Goal: Task Accomplishment & Management: Use online tool/utility

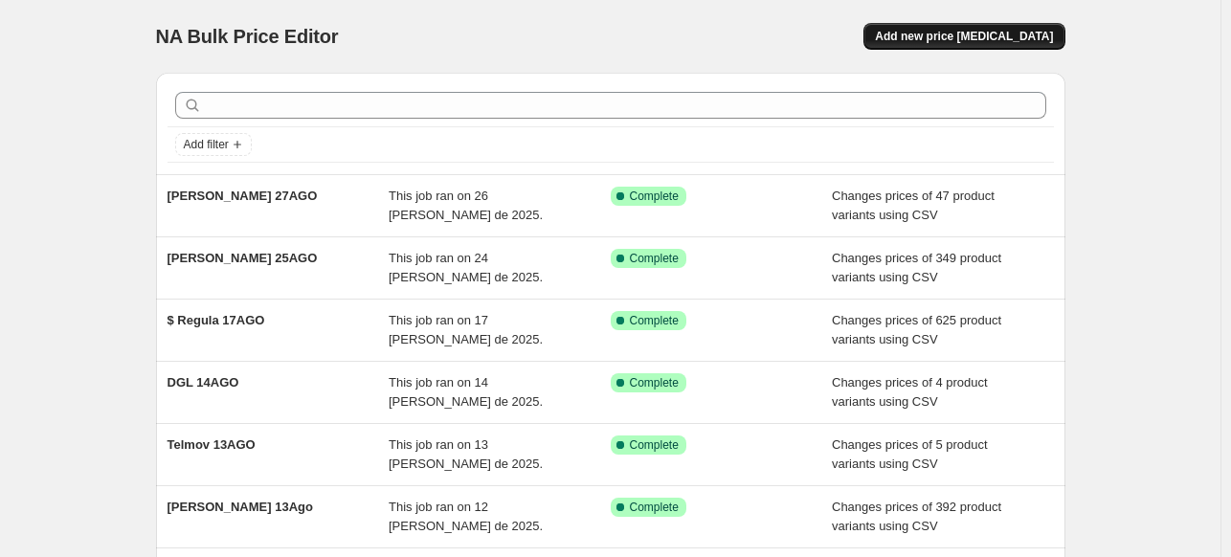
click at [944, 40] on span "Add new price [MEDICAL_DATA]" at bounding box center [964, 36] width 178 height 15
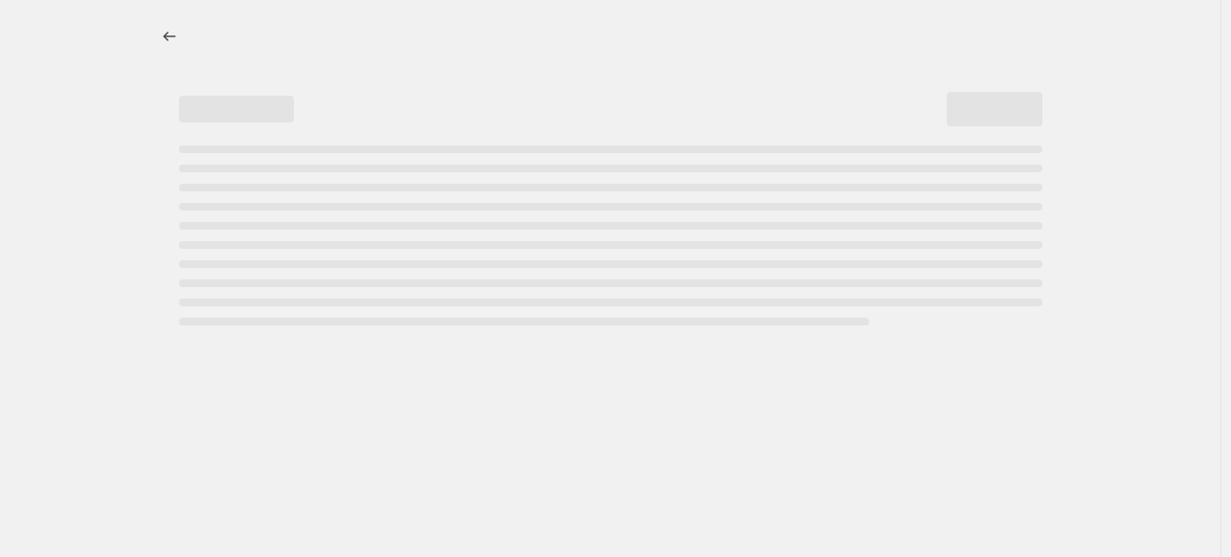
select select "percentage"
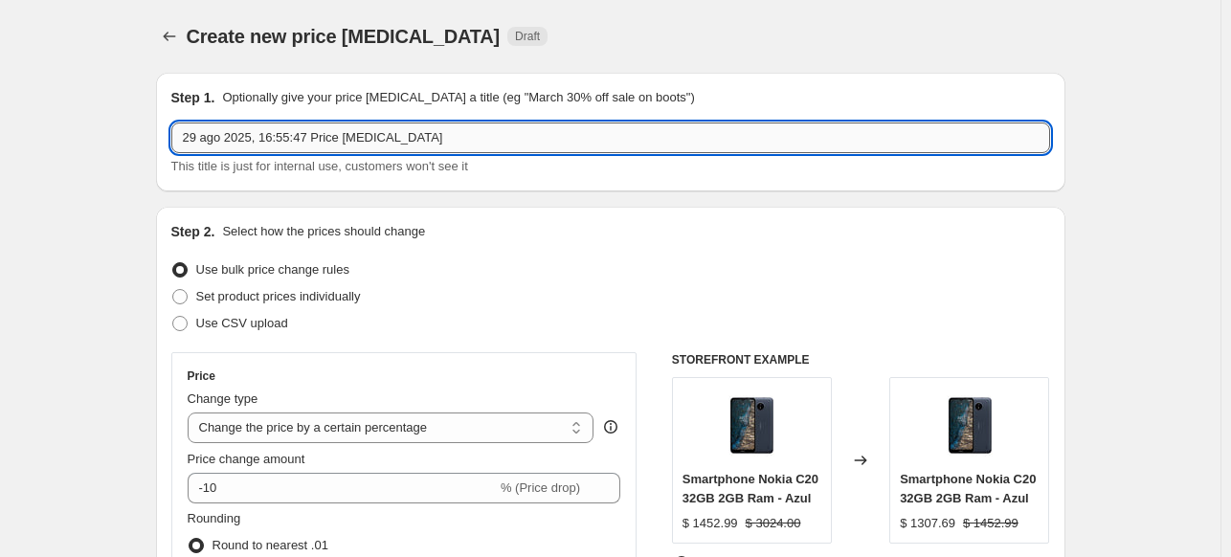
click at [450, 140] on input "29 ago 2025, 16:55:47 Price [MEDICAL_DATA]" at bounding box center [610, 138] width 879 height 31
type input "$ Regular 31AGO"
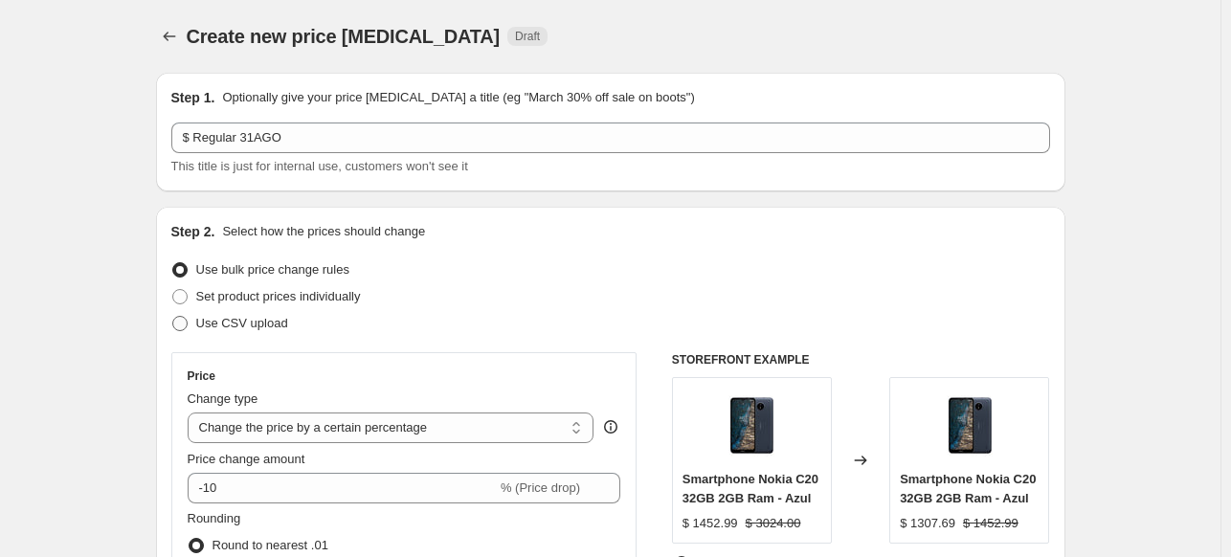
click at [192, 320] on label "Use CSV upload" at bounding box center [229, 323] width 117 height 27
click at [173, 317] on input "Use CSV upload" at bounding box center [172, 316] width 1 height 1
radio input "true"
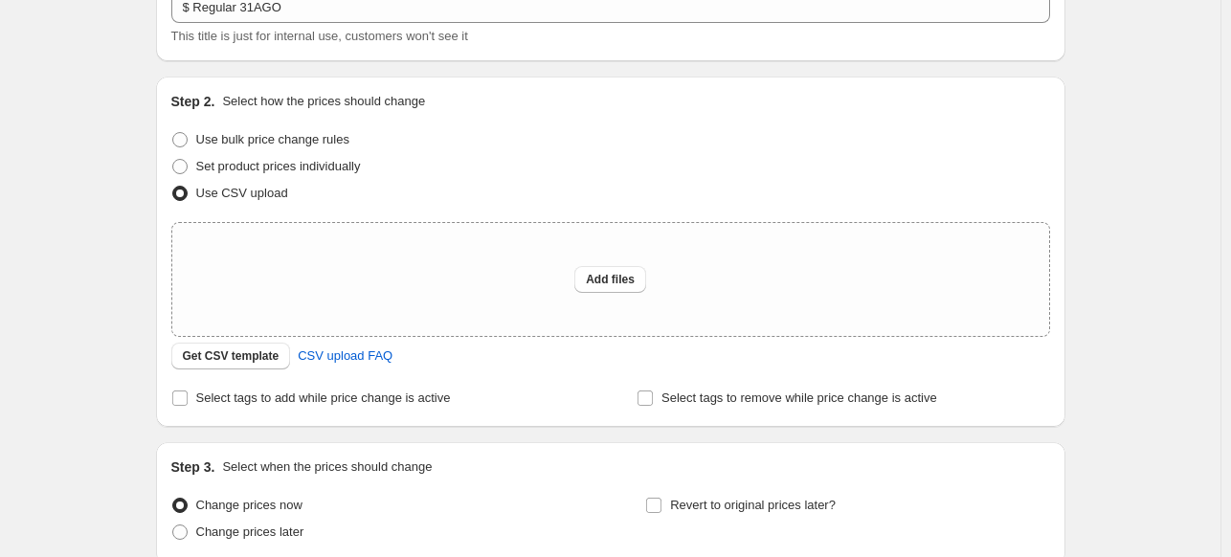
scroll to position [133, 0]
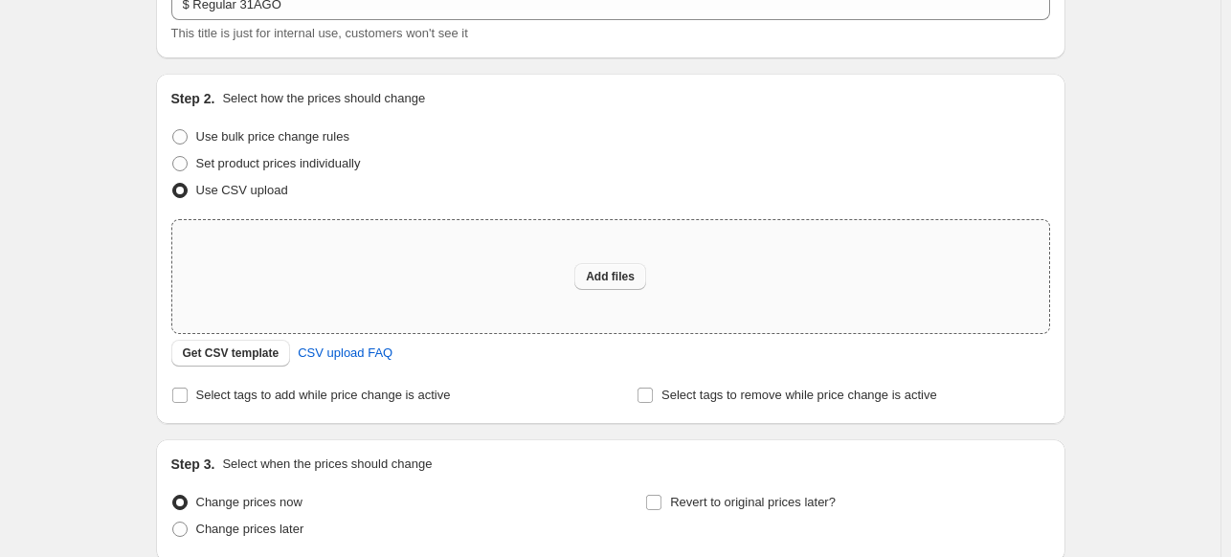
click at [621, 281] on span "Add files" at bounding box center [610, 276] width 49 height 15
type input "C:\fakepath\$ Regular 31AGO.csv"
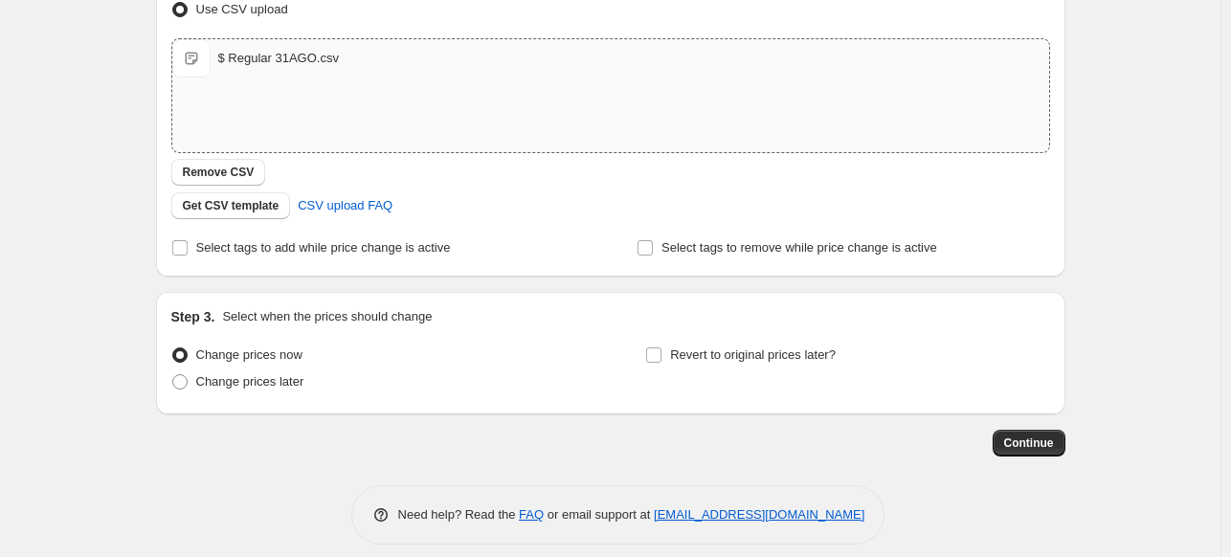
scroll to position [329, 0]
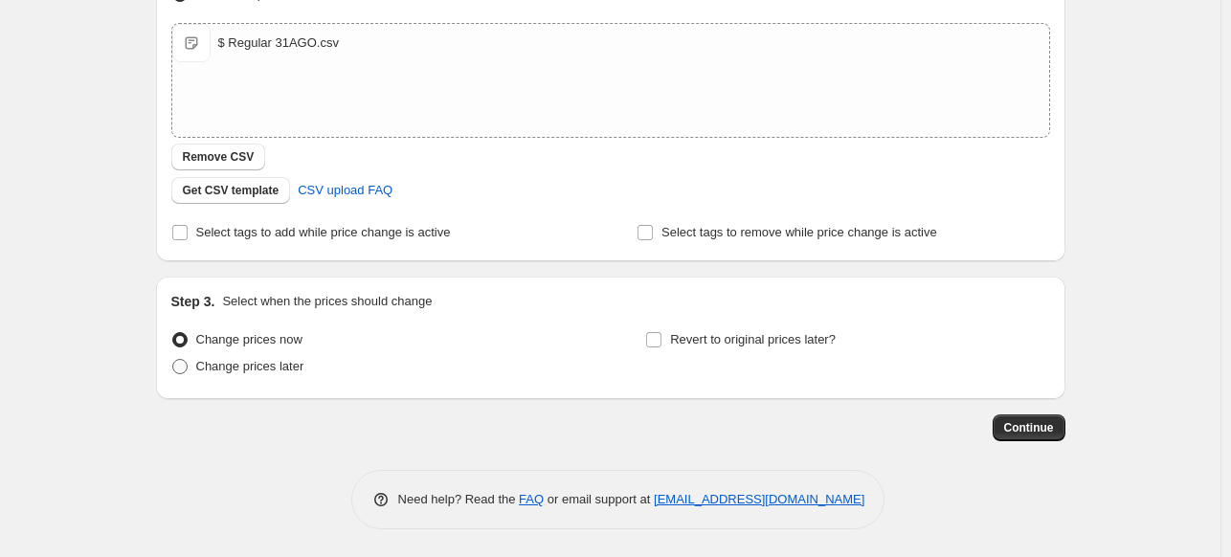
click at [188, 363] on span at bounding box center [179, 366] width 15 height 15
click at [173, 360] on input "Change prices later" at bounding box center [172, 359] width 1 height 1
radio input "true"
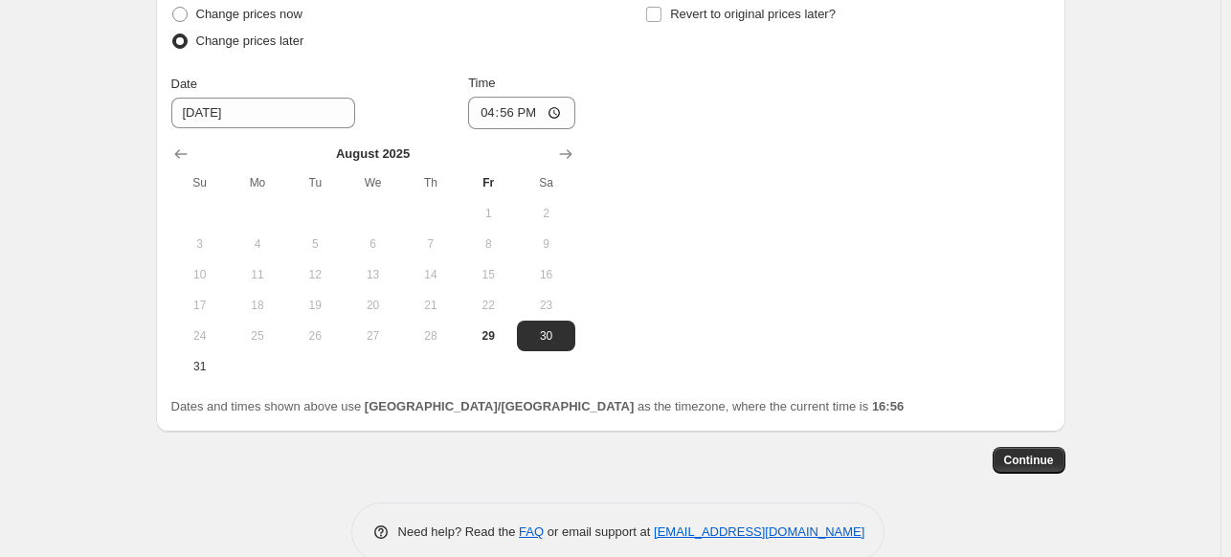
scroll to position [687, 0]
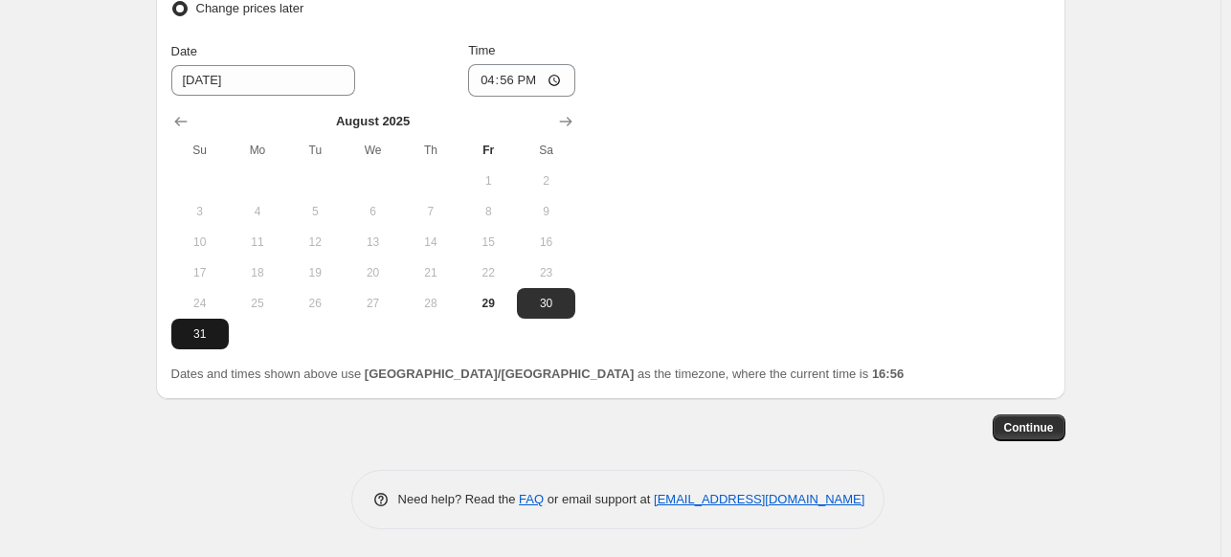
click at [204, 339] on span "31" at bounding box center [200, 333] width 42 height 15
type input "[DATE]"
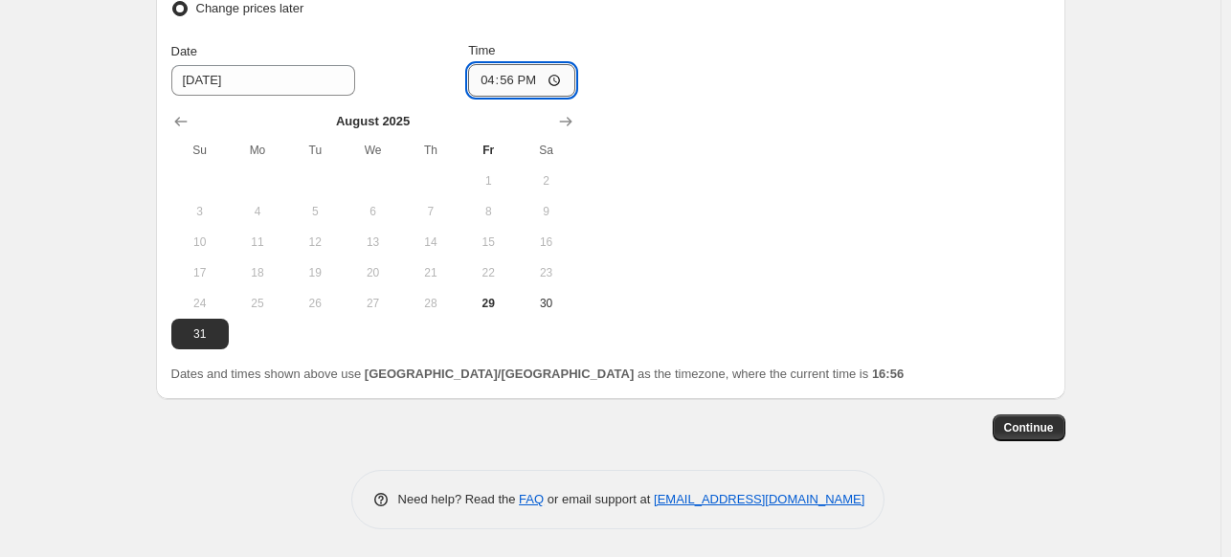
click at [511, 83] on input "16:56" at bounding box center [521, 80] width 107 height 33
click at [561, 74] on input "16:56" at bounding box center [521, 80] width 107 height 33
click at [1026, 423] on span "Continue" at bounding box center [1029, 427] width 50 height 15
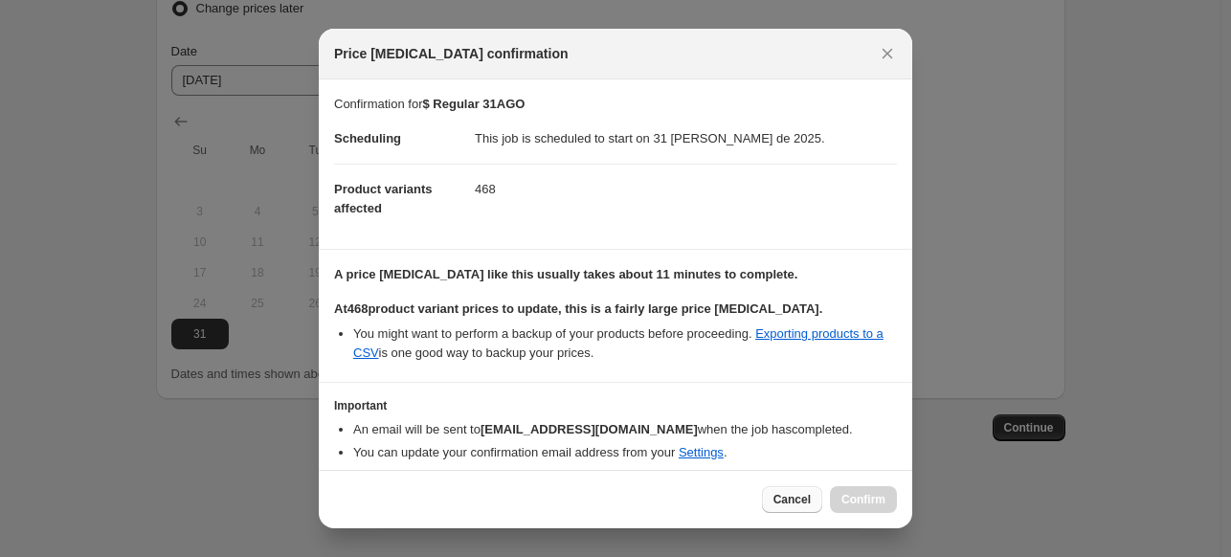
click at [796, 501] on span "Cancel" at bounding box center [791, 499] width 37 height 15
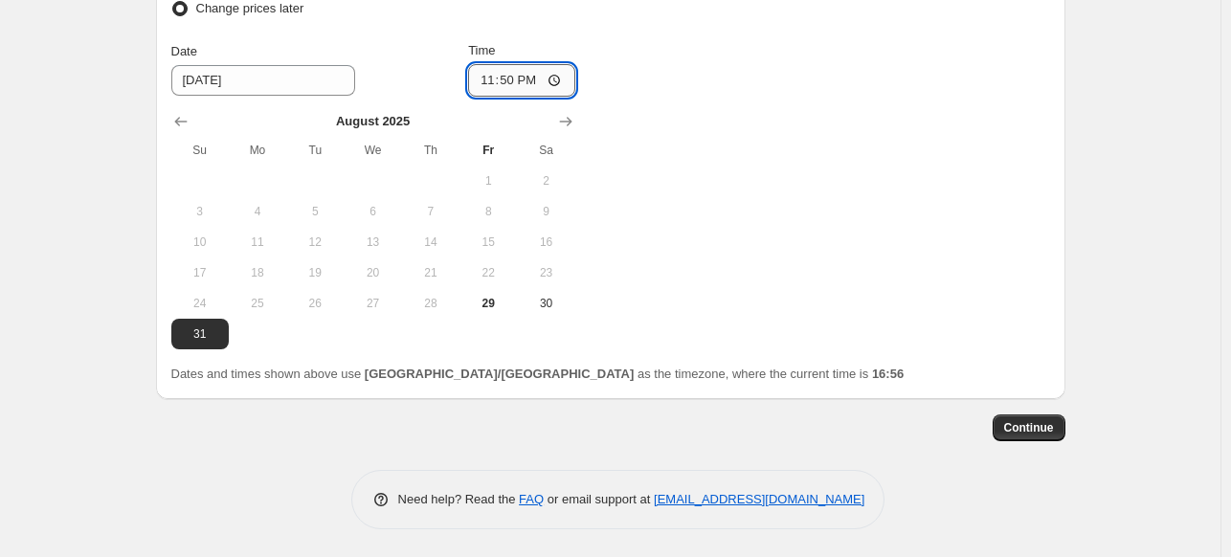
click at [502, 82] on input "23:50" at bounding box center [521, 80] width 107 height 33
click at [567, 82] on input "23:50" at bounding box center [521, 80] width 107 height 33
type input "23:45"
click at [731, 168] on div "Change prices now Change prices later Date [DATE] Time 23:45 [DATE] Su Mo Tu We…" at bounding box center [610, 158] width 879 height 381
click at [1025, 427] on span "Continue" at bounding box center [1029, 427] width 50 height 15
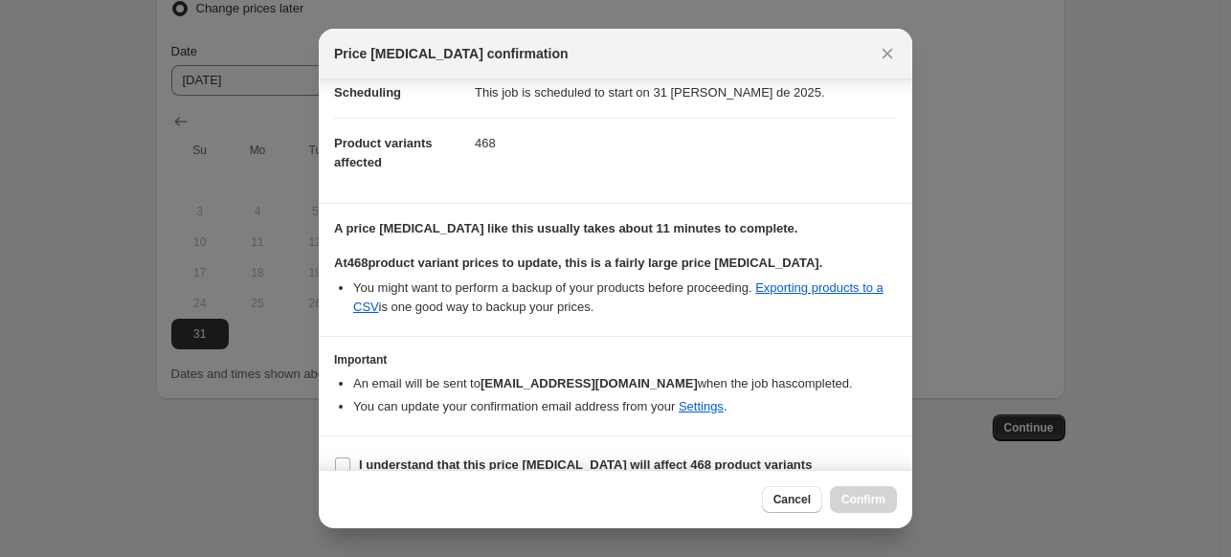
scroll to position [68, 0]
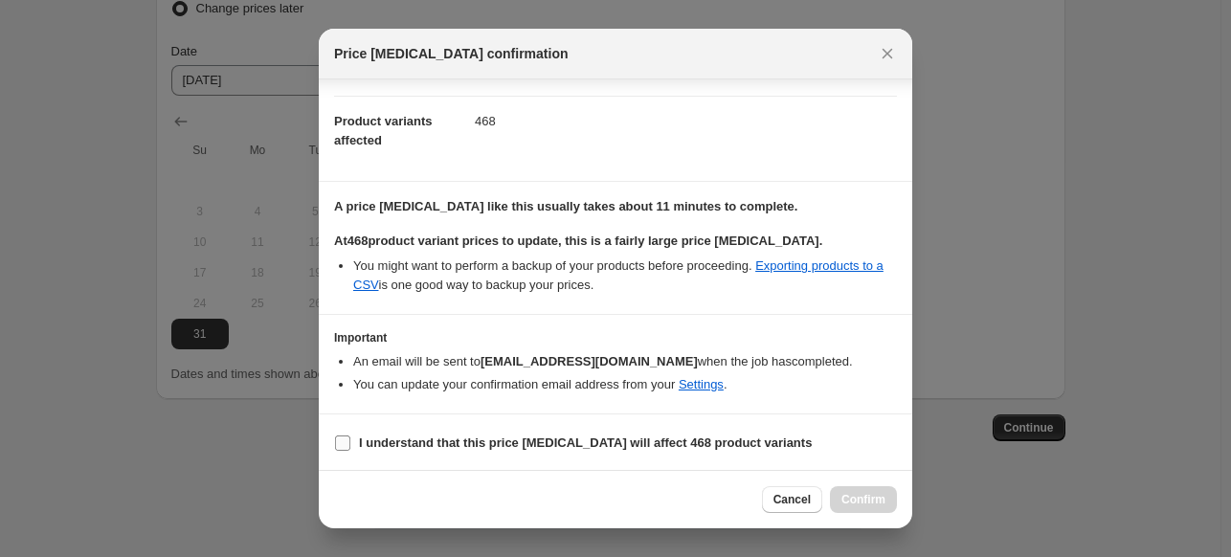
click at [343, 439] on input "I understand that this price [MEDICAL_DATA] will affect 468 product variants" at bounding box center [342, 443] width 15 height 15
checkbox input "true"
click at [870, 507] on span "Confirm" at bounding box center [863, 499] width 44 height 15
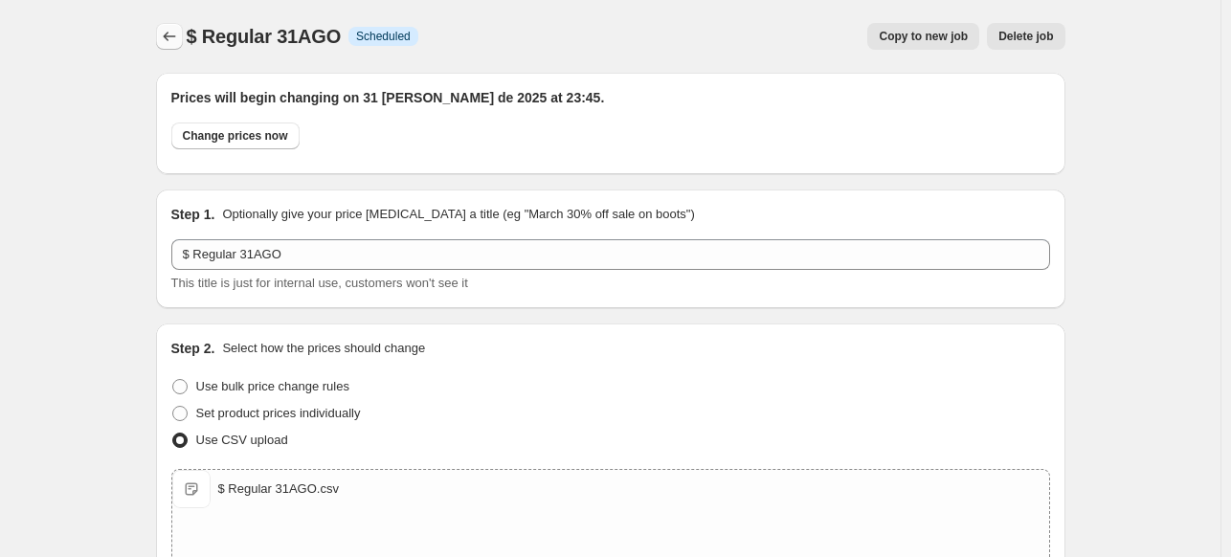
click at [170, 34] on icon "Price change jobs" at bounding box center [169, 36] width 19 height 19
